Goal: Transaction & Acquisition: Purchase product/service

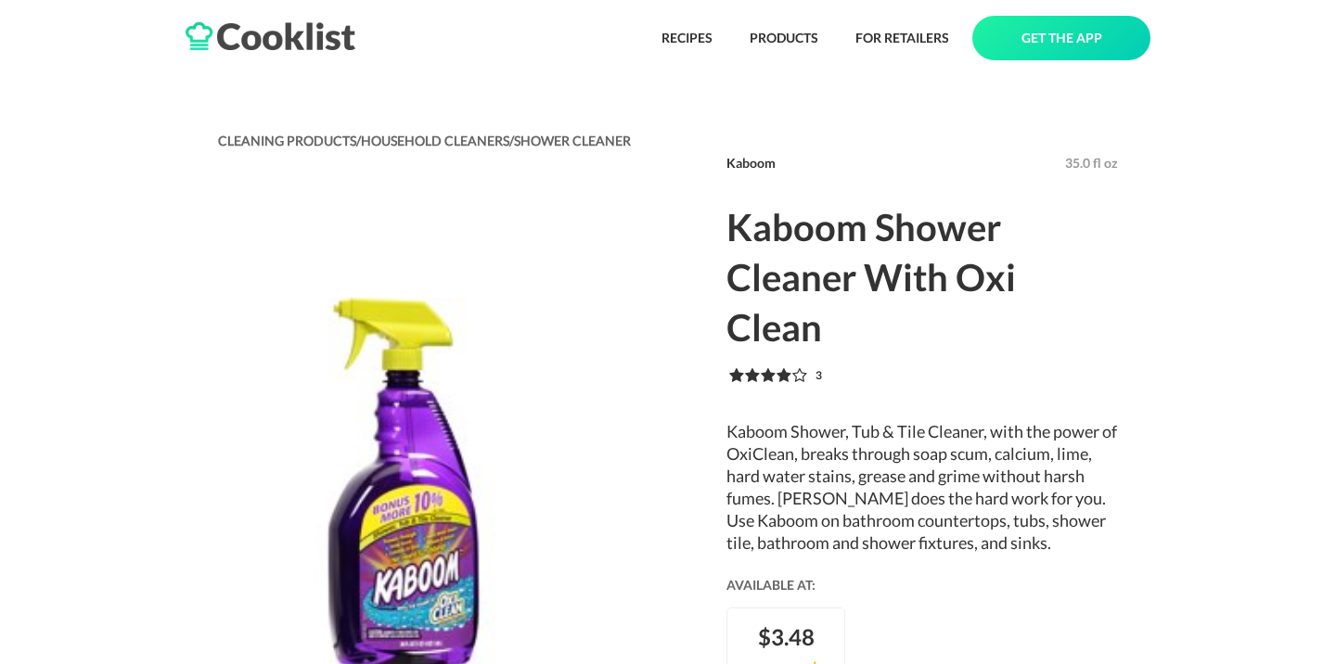
scroll to position [10, 0]
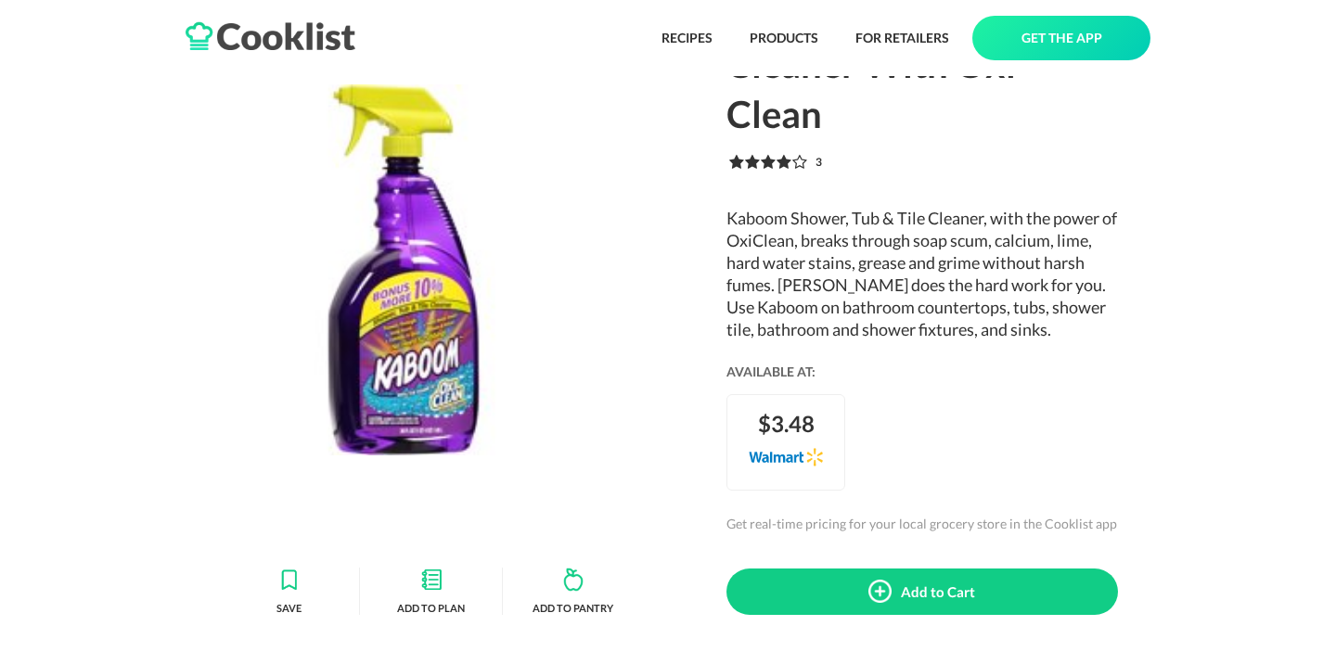
scroll to position [230, 0]
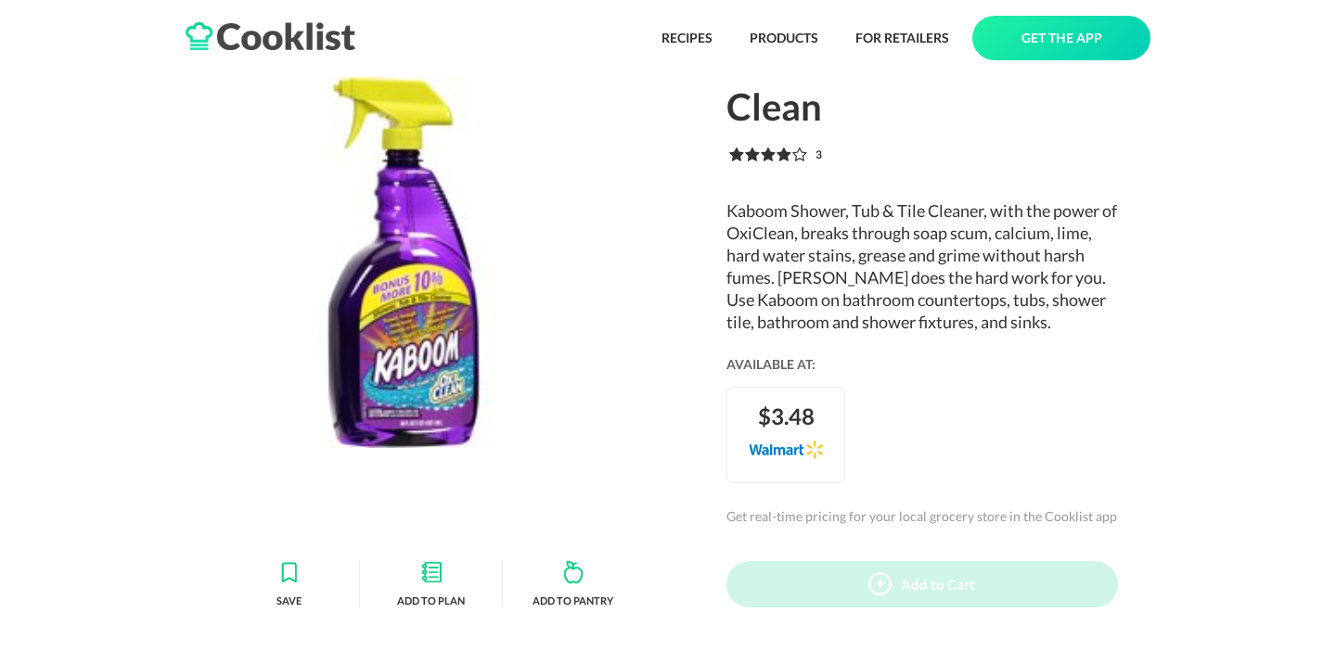
click at [915, 576] on div "Add to Cart" at bounding box center [938, 584] width 74 height 17
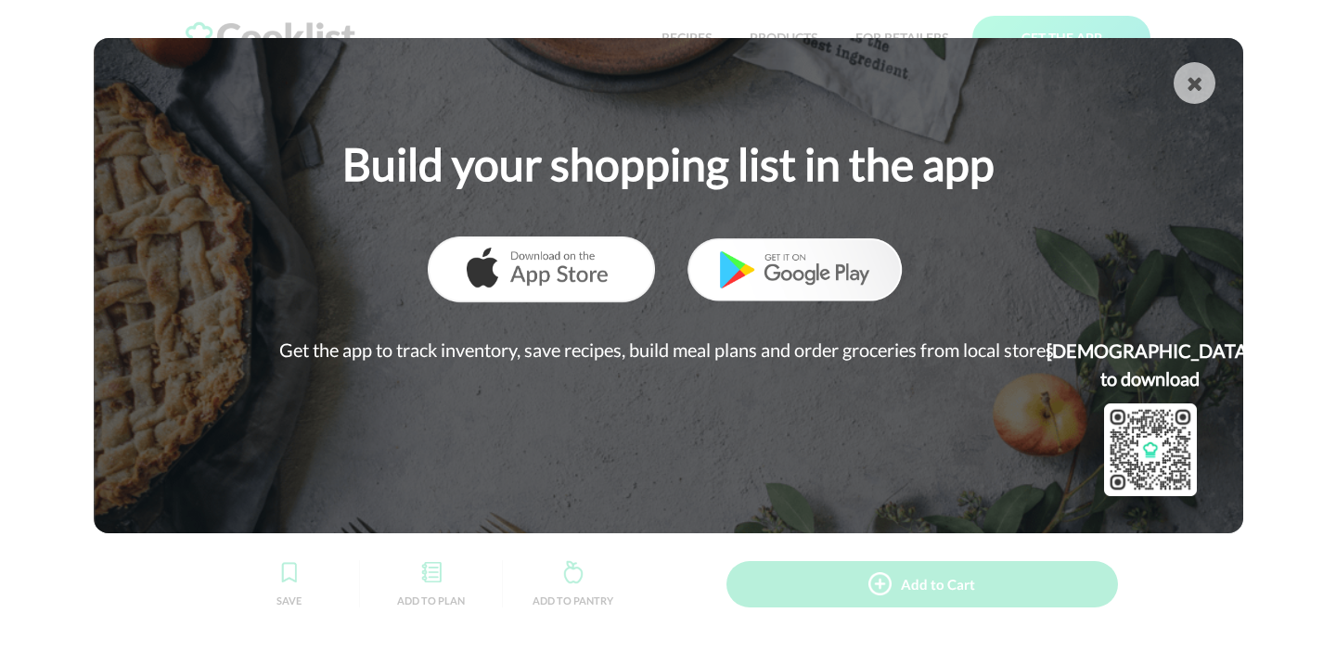
click at [1201, 94] on div "" at bounding box center [1194, 83] width 16 height 20
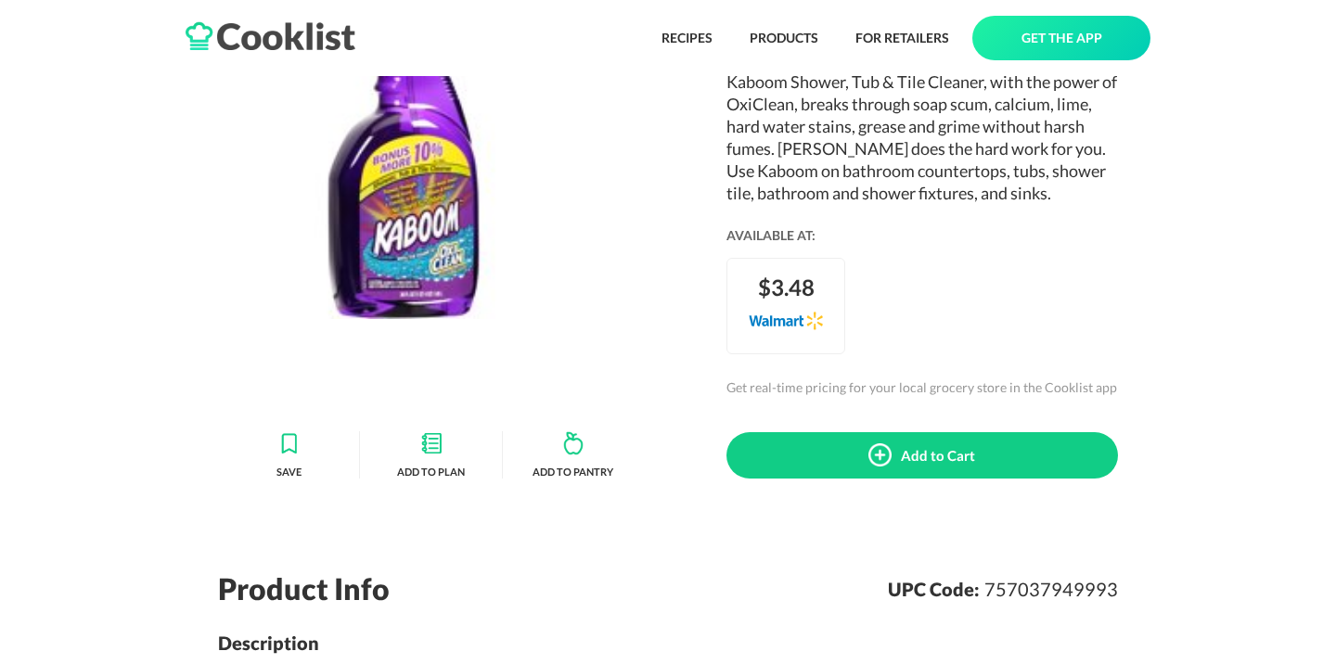
scroll to position [360, 0]
click at [941, 431] on div "Add to Cart" at bounding box center [921, 454] width 391 height 46
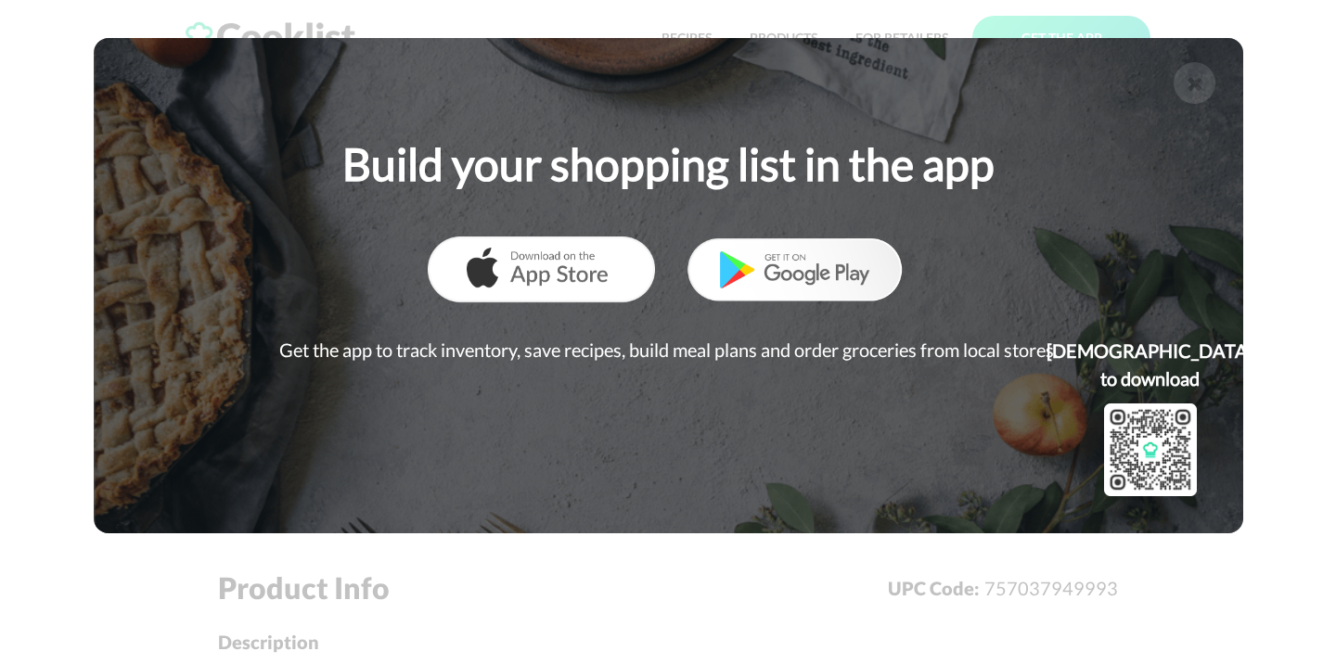
click at [1196, 87] on div "" at bounding box center [1194, 83] width 16 height 20
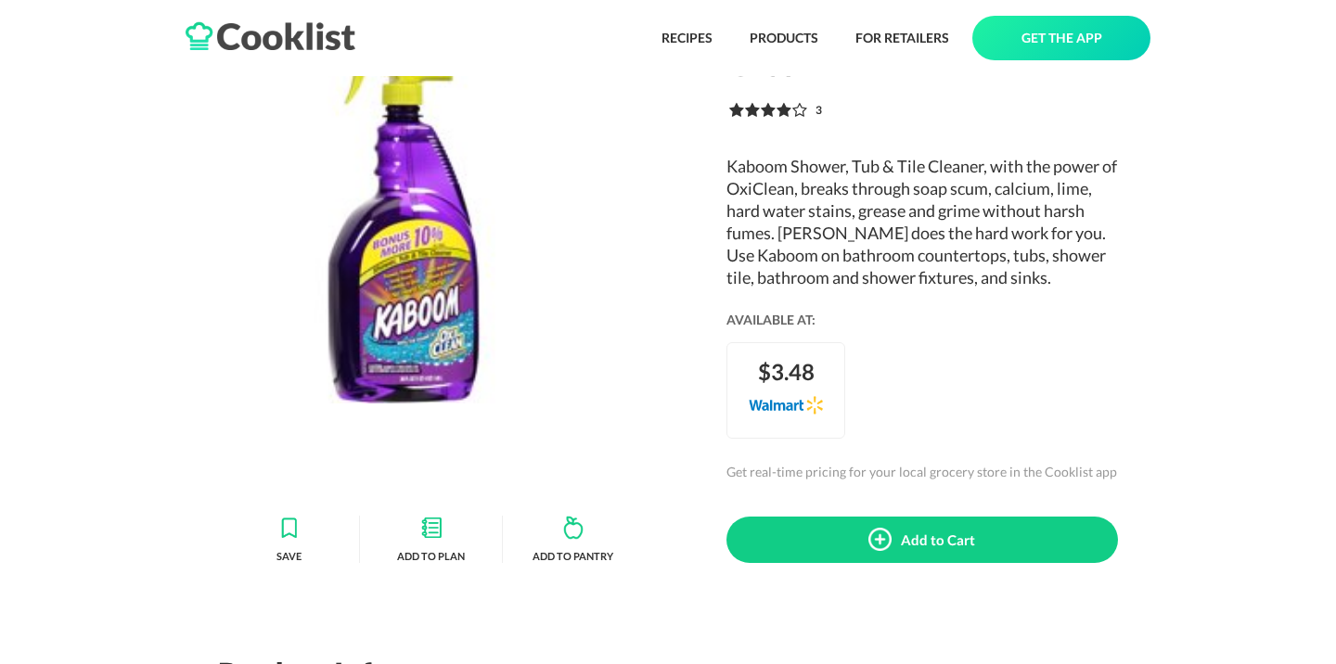
scroll to position [0, 0]
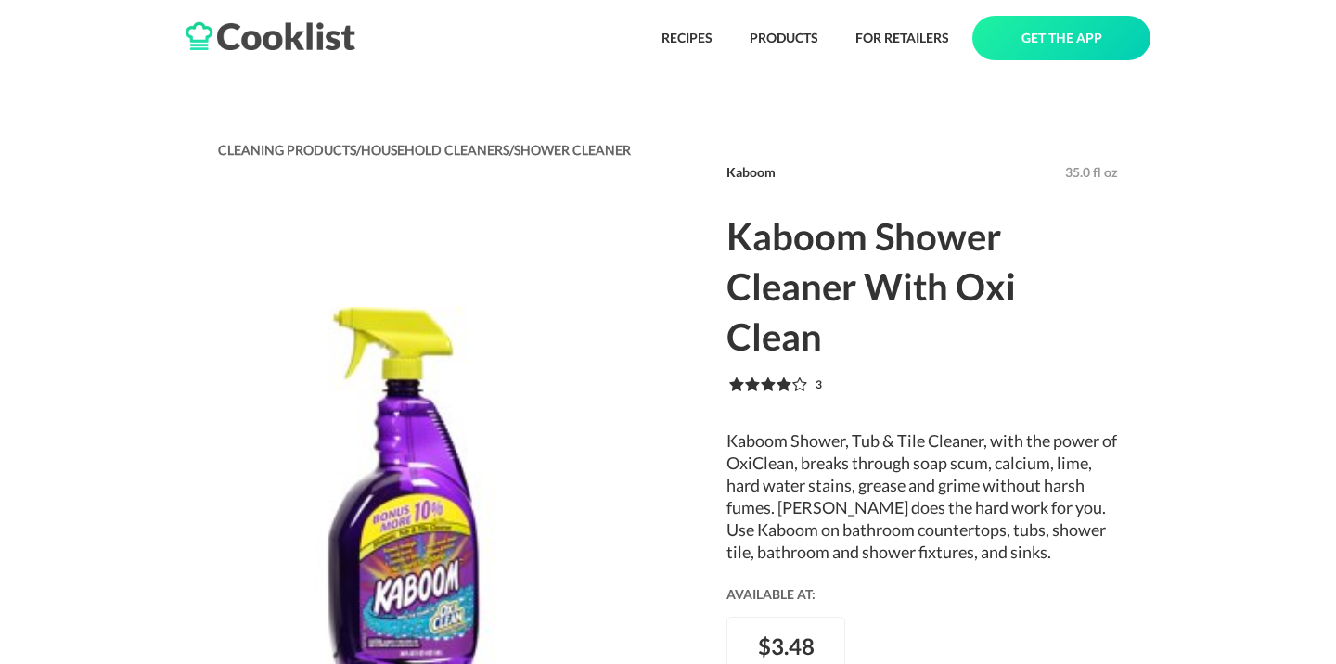
click at [797, 632] on div "$ 3.48" at bounding box center [786, 647] width 57 height 30
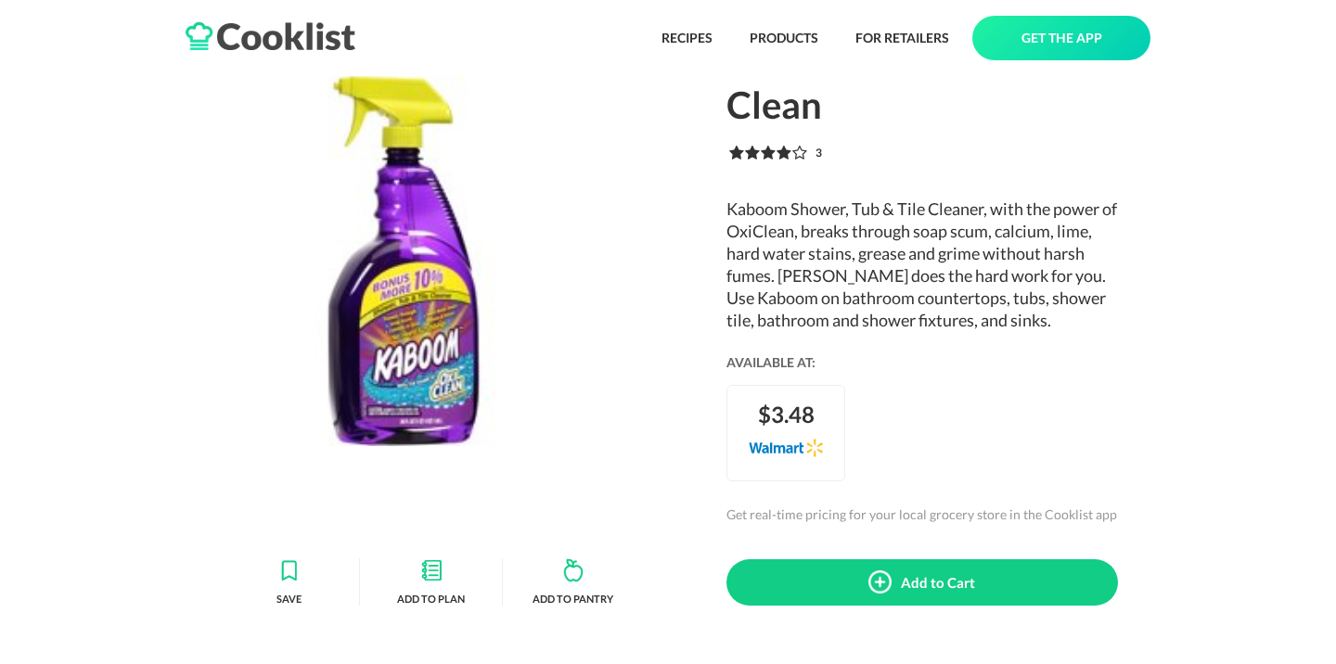
scroll to position [242, 0]
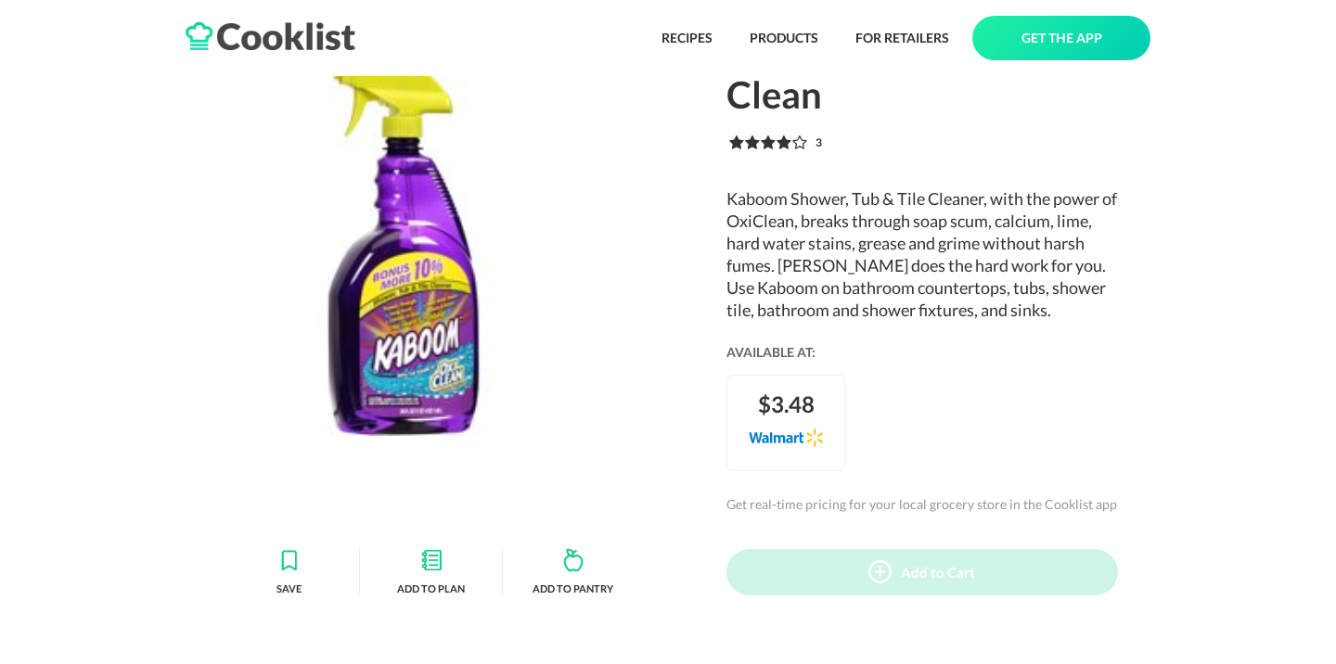
click at [877, 560] on img at bounding box center [879, 571] width 23 height 23
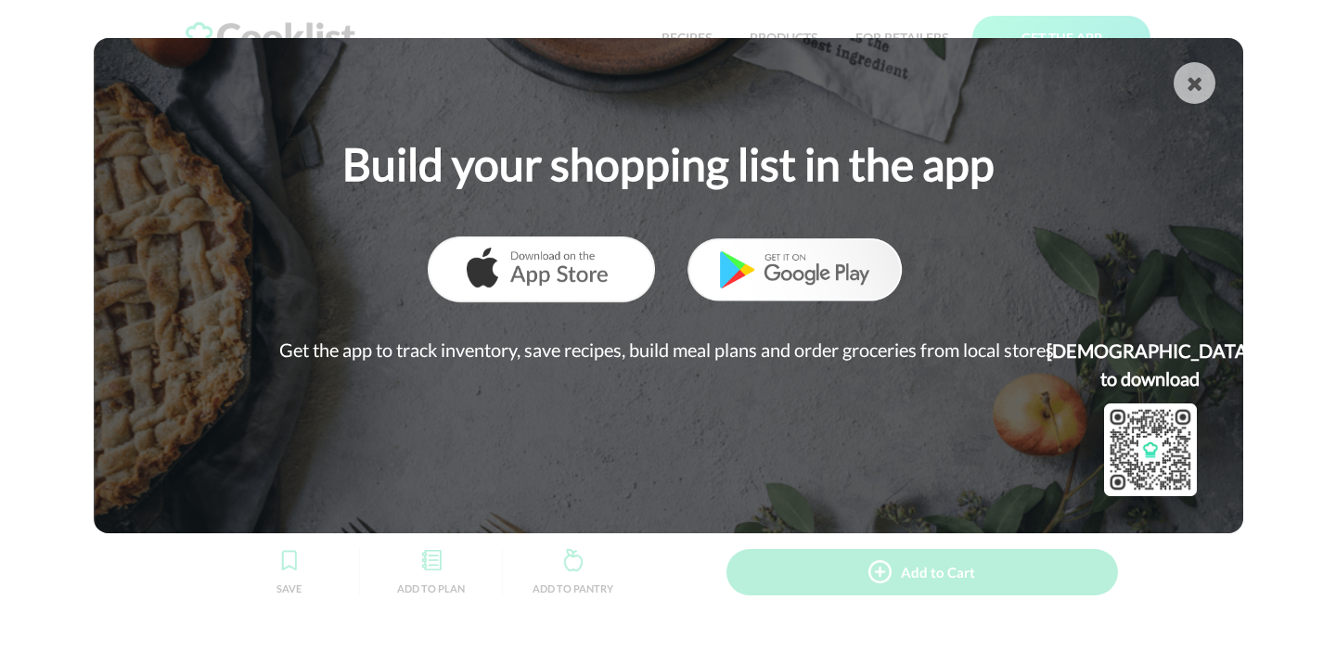
click at [1193, 92] on div "" at bounding box center [1194, 83] width 16 height 20
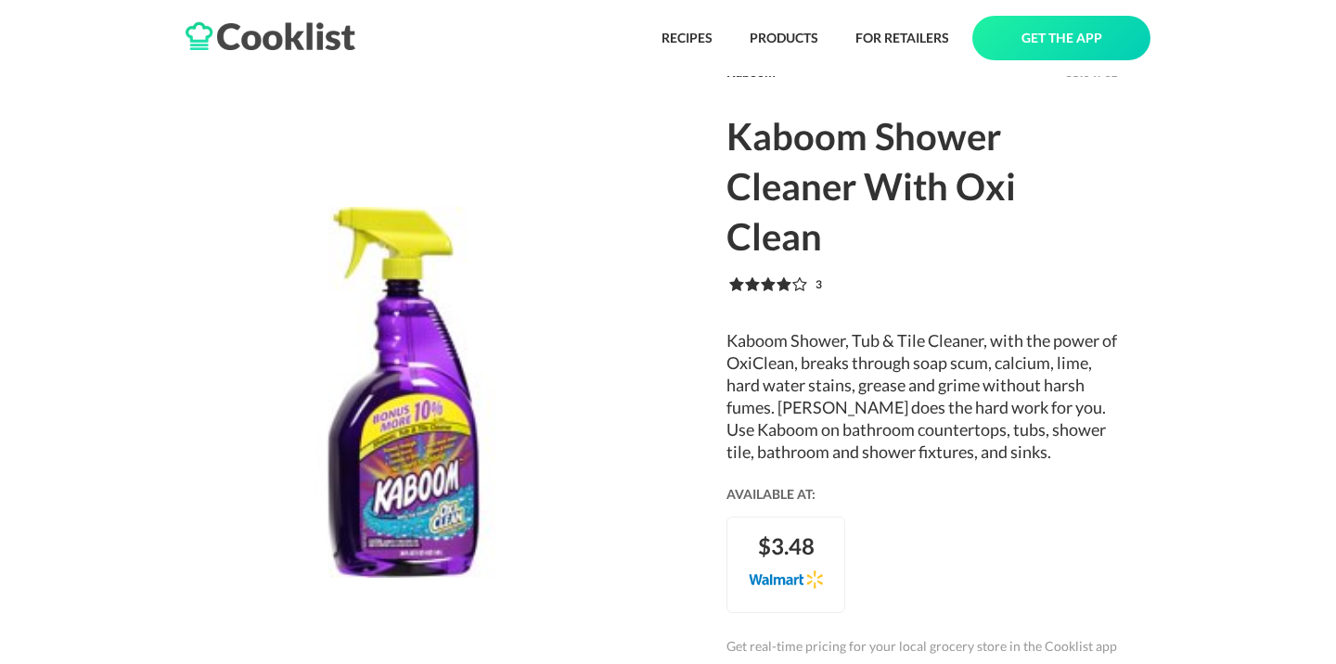
scroll to position [0, 0]
